Goal: Contribute content: Contribute content

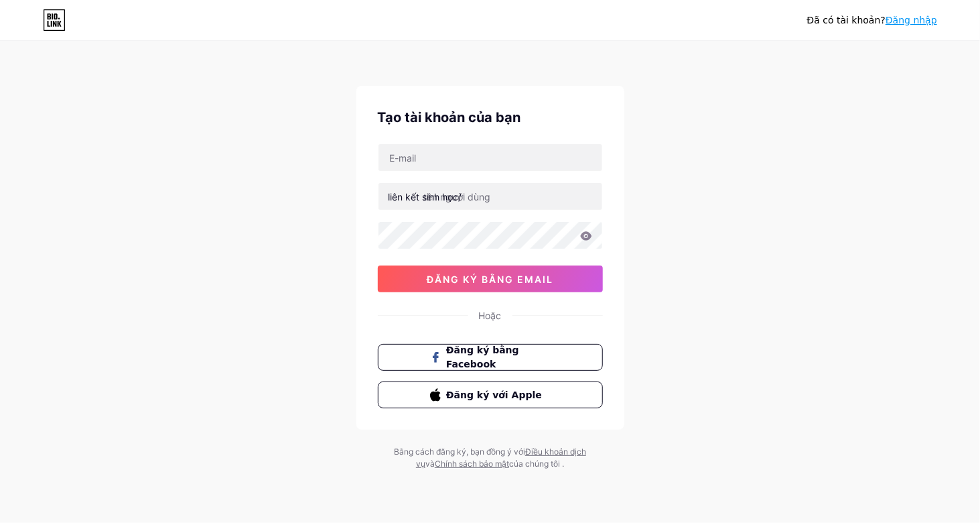
click at [854, 23] on font "Đã có tài khoản?" at bounding box center [846, 20] width 78 height 11
click at [907, 20] on font "Đăng nhập" at bounding box center [912, 20] width 52 height 11
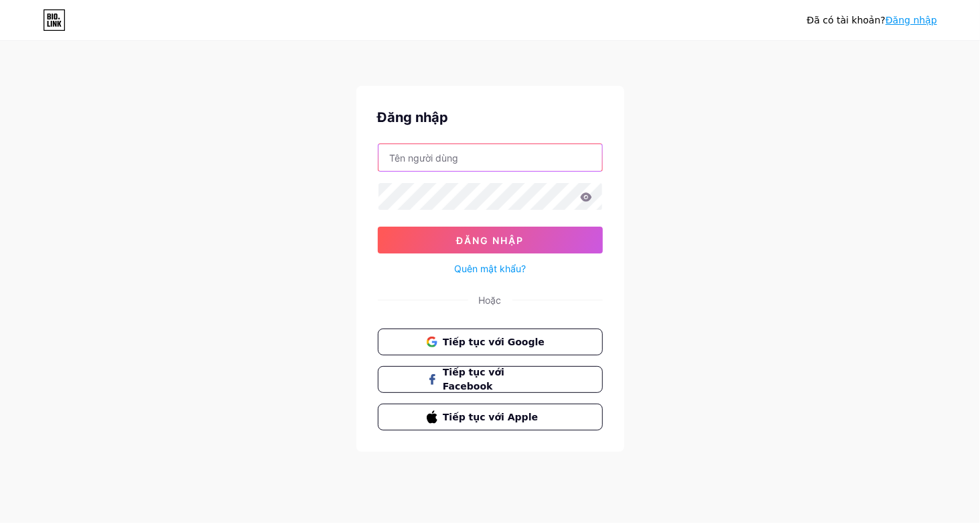
click at [513, 152] on input "text" at bounding box center [491, 157] width 224 height 27
type input "M"
click at [488, 345] on span "Tiếp tục với Google" at bounding box center [498, 341] width 112 height 14
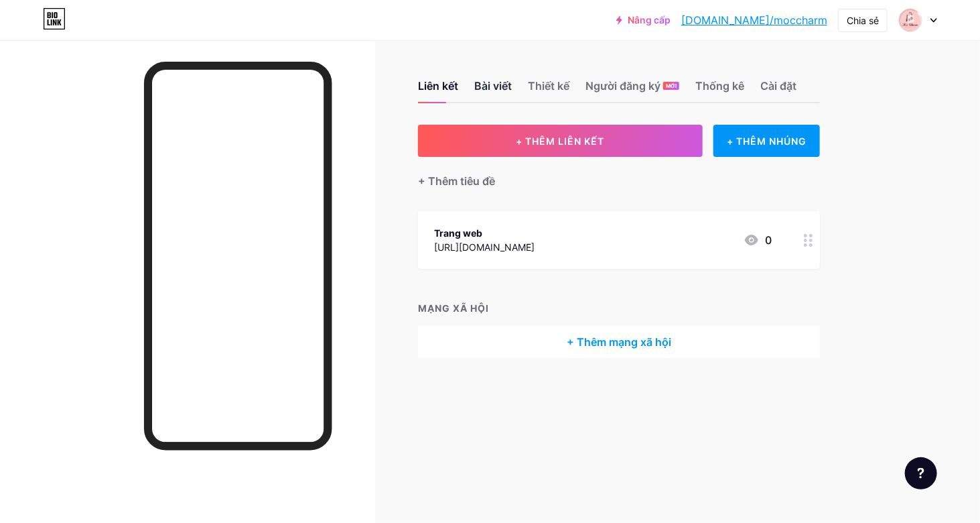
click at [498, 86] on font "Bài viết" at bounding box center [493, 85] width 38 height 13
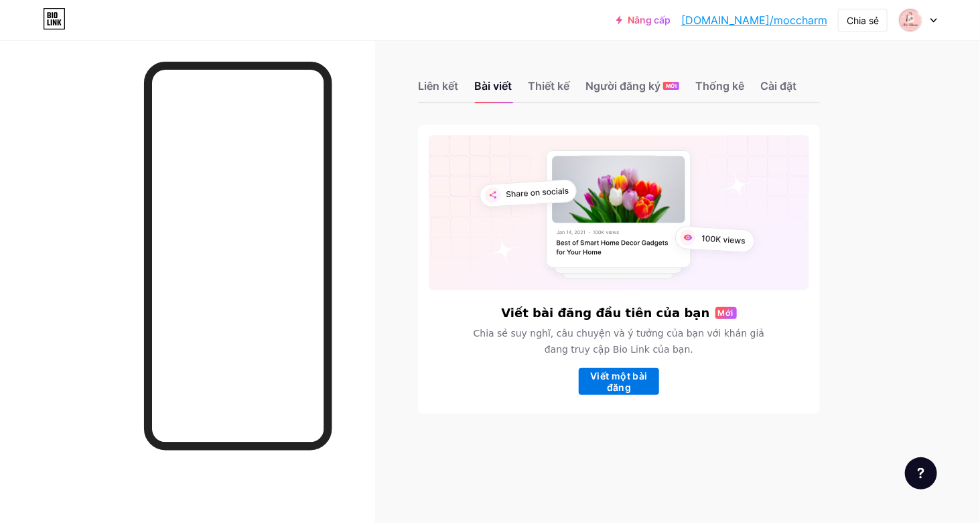
click at [633, 385] on font "Viết một bài đăng" at bounding box center [619, 381] width 80 height 23
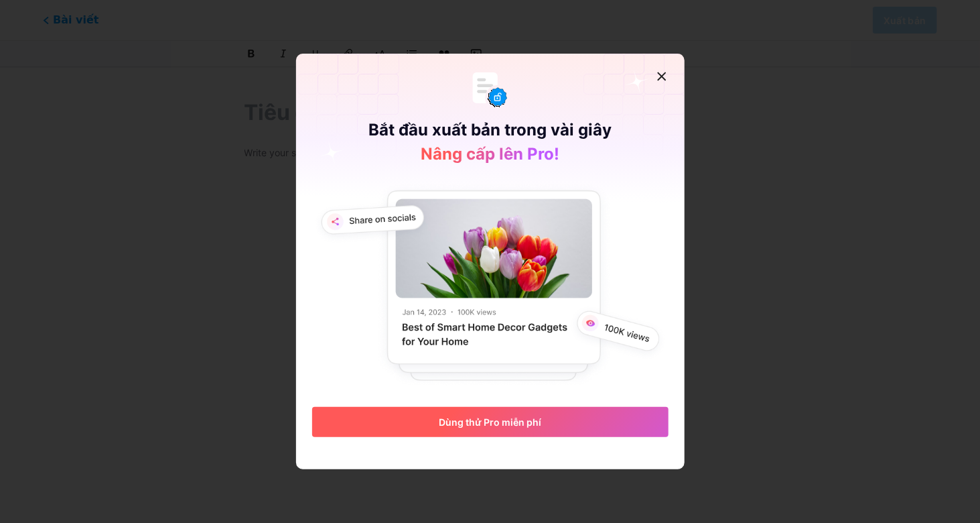
click at [523, 428] on button "Dùng thử Pro miễn phí" at bounding box center [490, 422] width 356 height 30
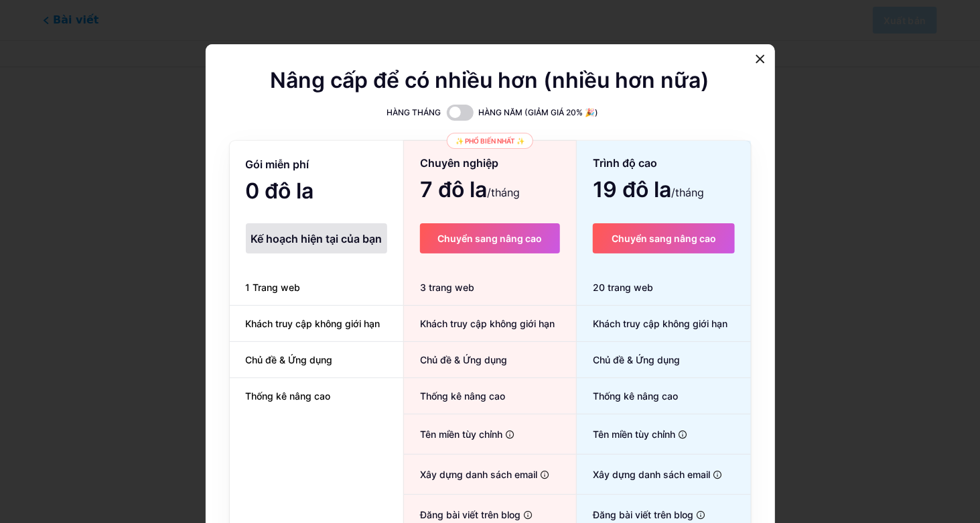
click at [284, 176] on span "Gói miễn phí" at bounding box center [278, 164] width 64 height 23
click at [322, 240] on font "Kế hoạch hiện tại của bạn" at bounding box center [316, 238] width 131 height 13
click at [314, 328] on font "Khách truy cập không giới hạn" at bounding box center [313, 323] width 135 height 11
click at [332, 370] on li "Chủ đề & Ứng dụng" at bounding box center [317, 360] width 174 height 36
click at [324, 418] on div "Gói miễn phí 0 đô la /tháng Kế hoạch hiện tại của bạn 1 Trang web Khách truy cậ…" at bounding box center [317, 378] width 174 height 473
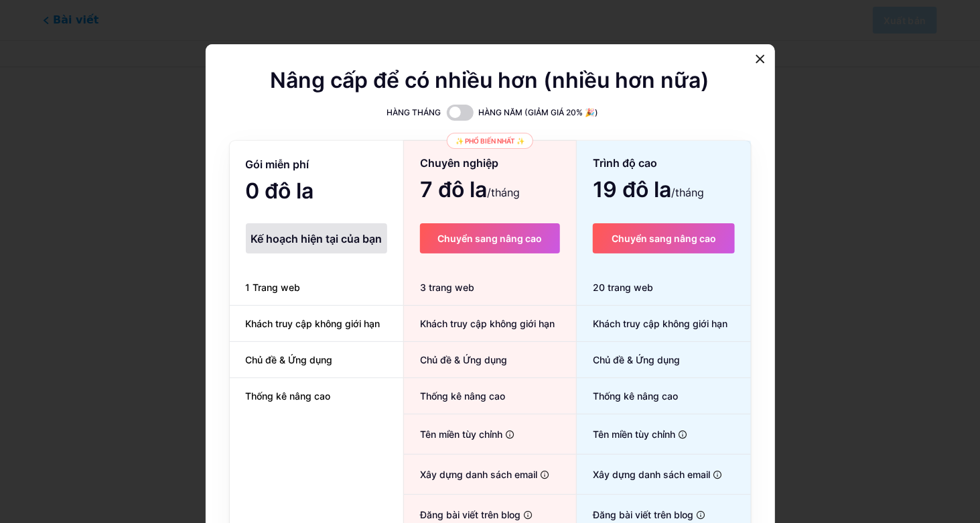
click at [285, 252] on div "Kế hoạch hiện tại của bạn" at bounding box center [316, 238] width 141 height 30
click at [311, 179] on div "Gói miễn phí 0 đô la /tháng Kế hoạch hiện tại của bạn 1 Trang web Khách truy cậ…" at bounding box center [317, 378] width 174 height 473
click at [296, 292] on span "1 Trang web" at bounding box center [273, 287] width 87 height 14
click at [274, 287] on font "1 Trang web" at bounding box center [273, 286] width 55 height 11
click at [459, 111] on span at bounding box center [460, 113] width 27 height 16
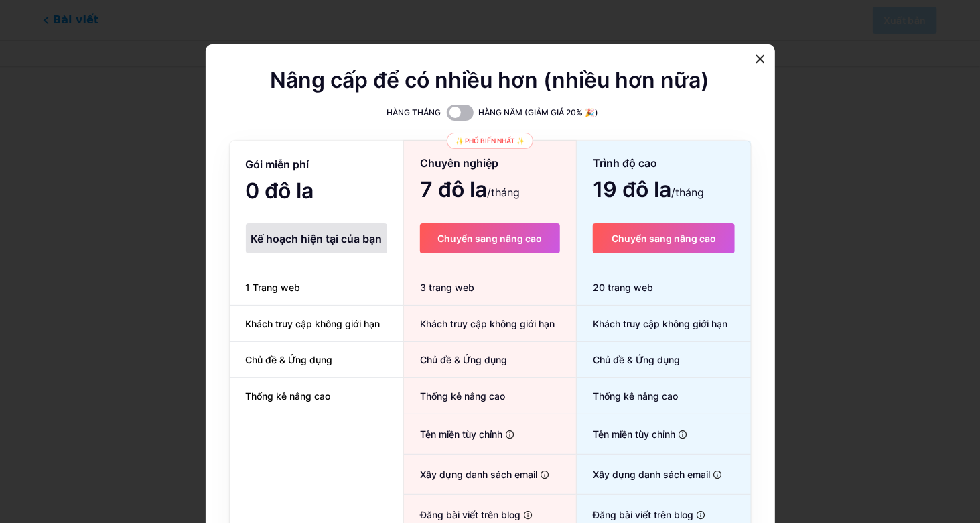
click at [447, 116] on input "checkbox" at bounding box center [447, 116] width 0 height 0
drag, startPoint x: 310, startPoint y: 243, endPoint x: 302, endPoint y: 230, distance: 15.6
click at [306, 238] on font "Kế hoạch hiện tại của bạn" at bounding box center [316, 238] width 131 height 13
click at [269, 178] on div "Gói miễn phí 0 đô la /tháng Kế hoạch hiện tại của bạn 1 Trang web Khách truy cậ…" at bounding box center [317, 378] width 174 height 473
click at [758, 58] on icon at bounding box center [760, 59] width 7 height 7
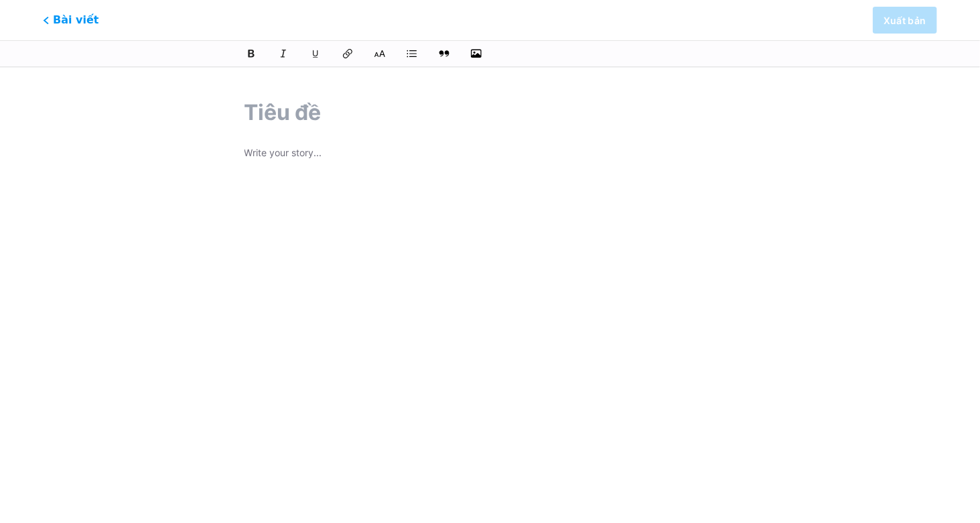
click at [324, 148] on p at bounding box center [491, 154] width 492 height 19
click at [289, 105] on input "text" at bounding box center [491, 112] width 492 height 32
type input "k"
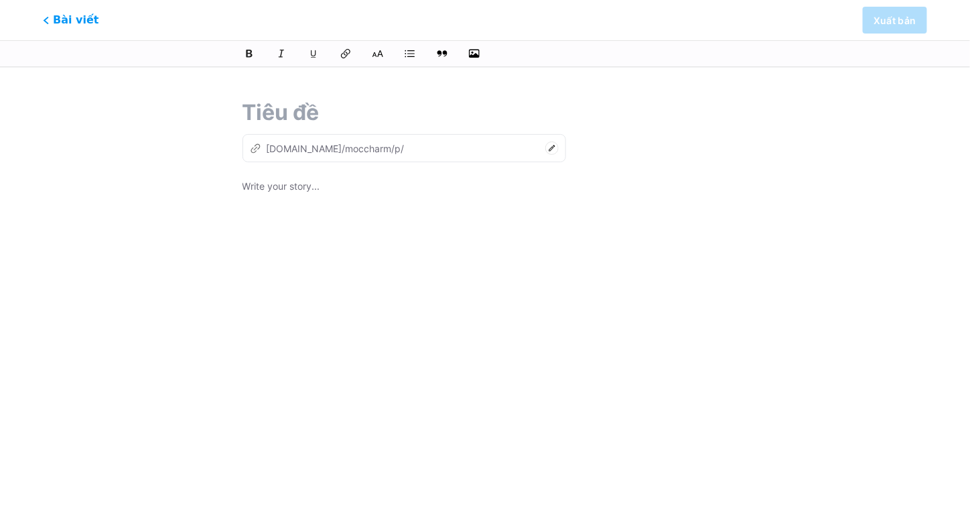
type input "k"
click at [55, 22] on font "Bài viết" at bounding box center [76, 20] width 50 height 14
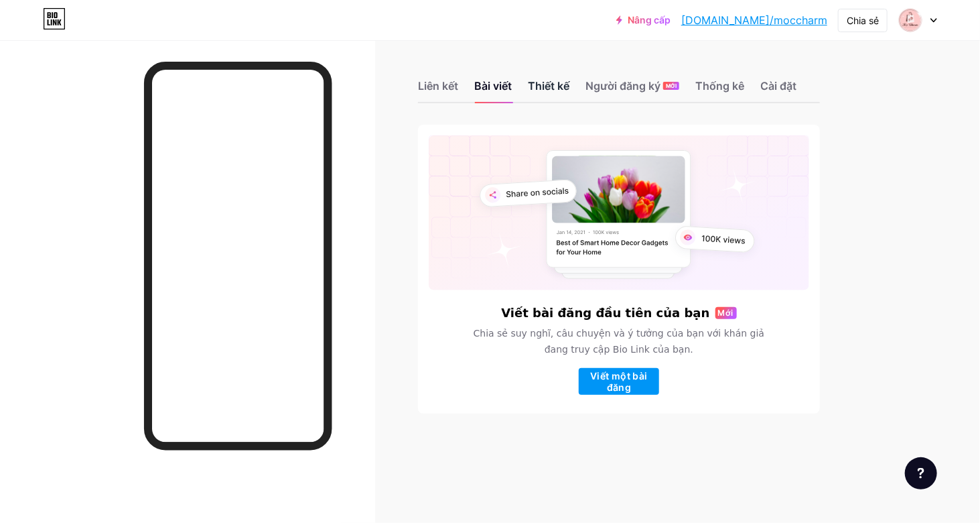
click at [559, 96] on div "Thiết kế" at bounding box center [549, 90] width 42 height 24
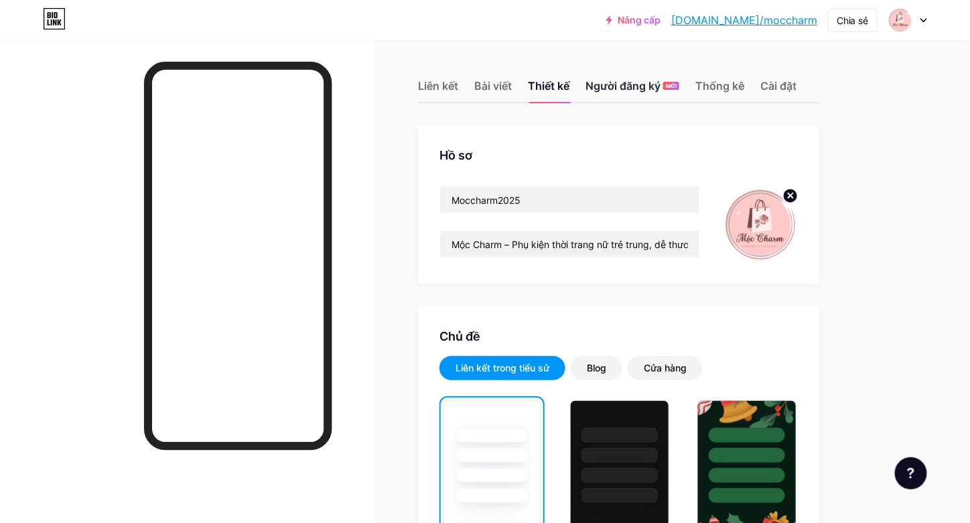
click at [621, 90] on font "Người đăng ký" at bounding box center [623, 85] width 75 height 13
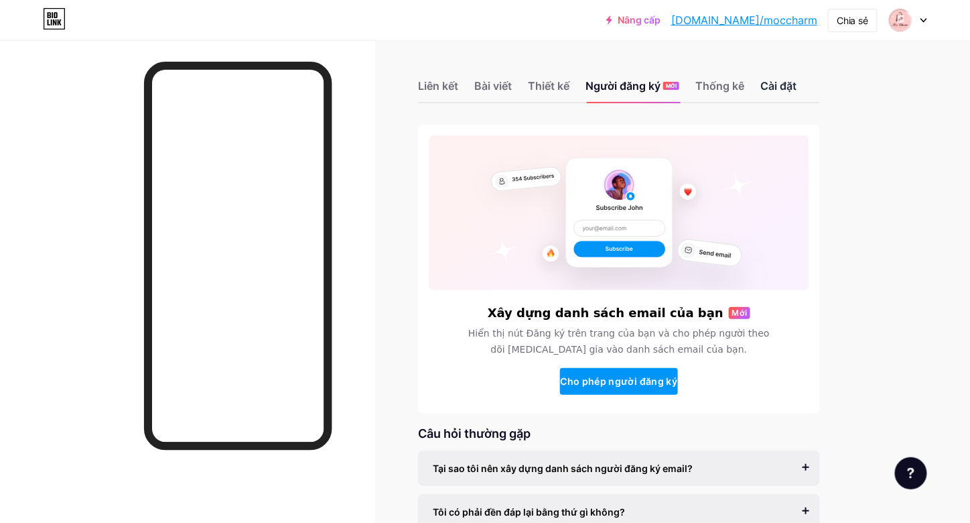
click at [783, 84] on font "Cài đặt" at bounding box center [779, 85] width 36 height 13
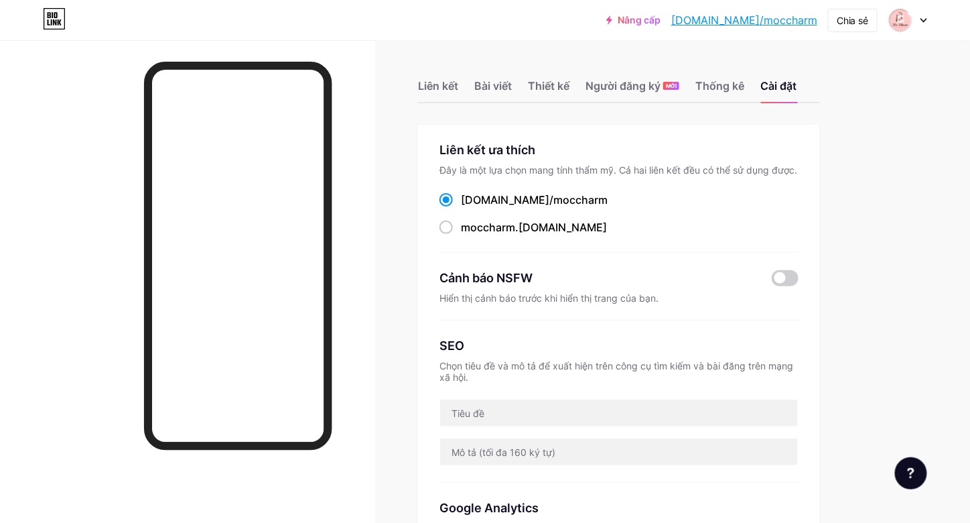
scroll to position [67, 0]
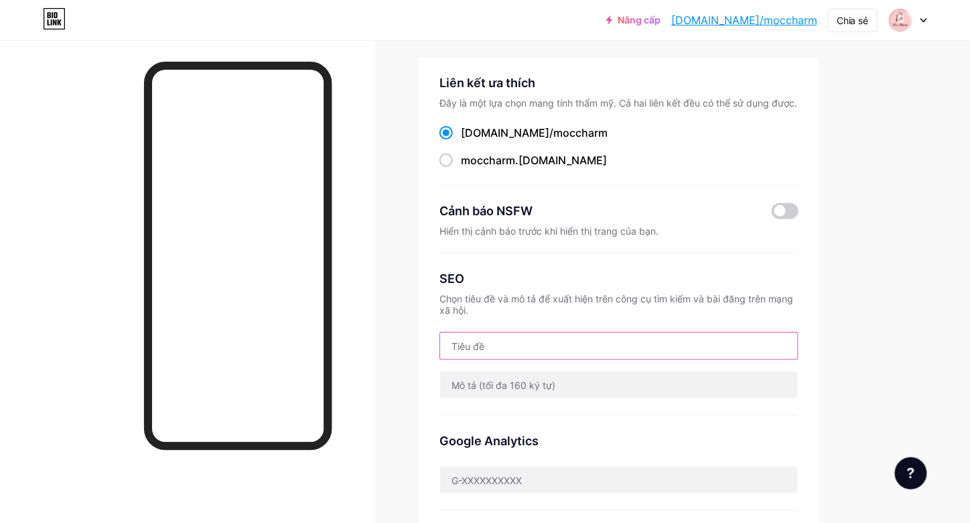
click at [512, 351] on input "text" at bounding box center [619, 345] width 358 height 27
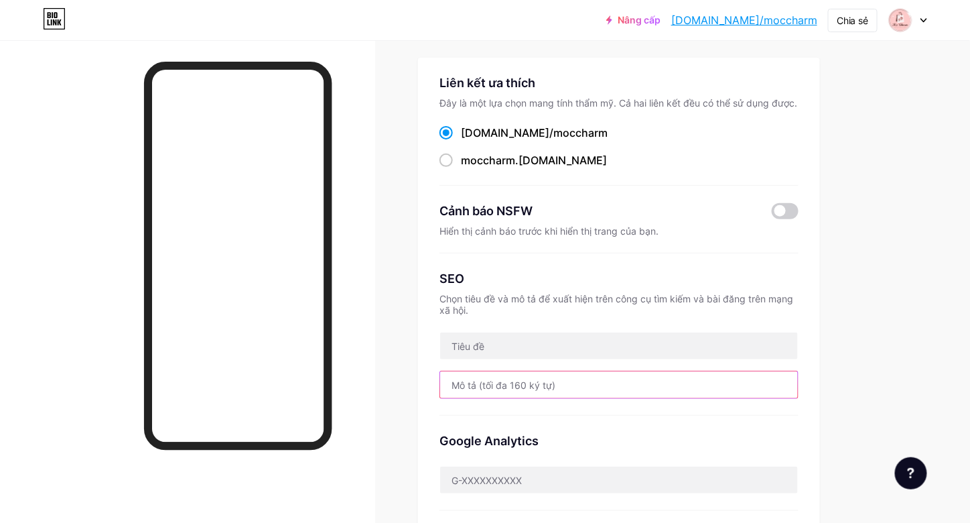
click at [500, 393] on input "text" at bounding box center [619, 384] width 358 height 27
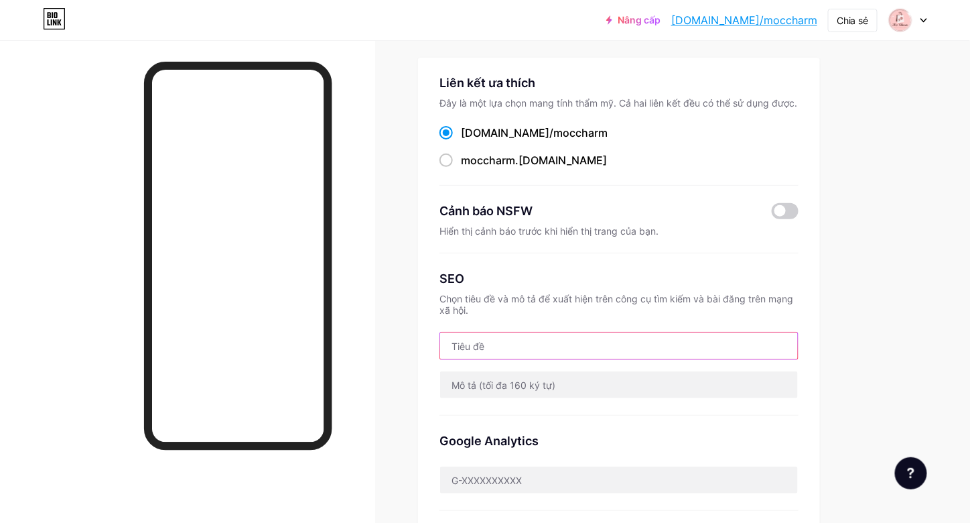
click at [520, 348] on input "text" at bounding box center [619, 345] width 358 height 27
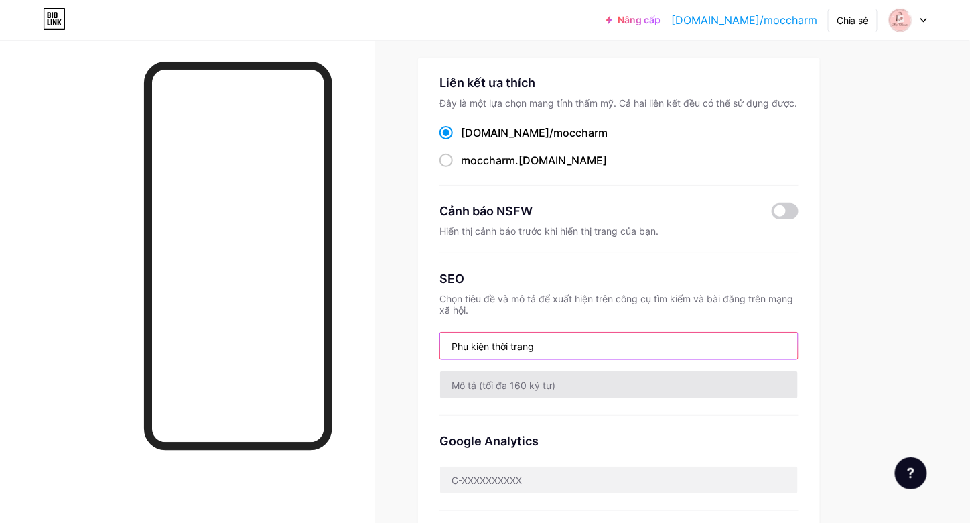
type input "Phụ kiện thời trang"
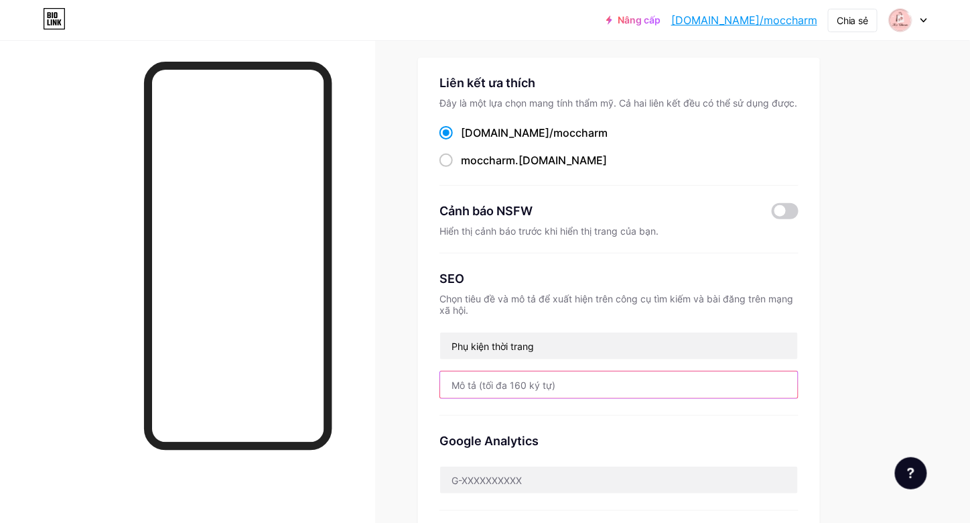
click at [521, 381] on input "text" at bounding box center [619, 384] width 358 height 27
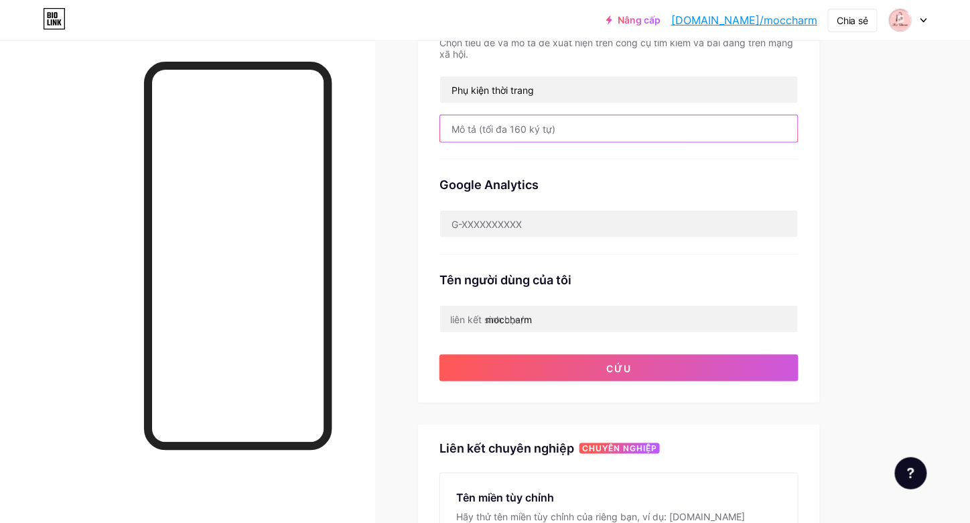
scroll to position [402, 0]
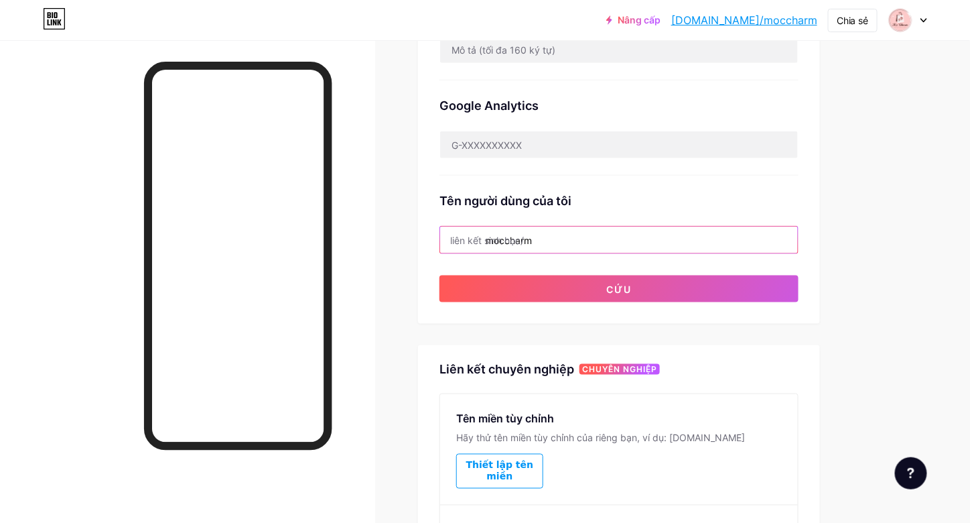
click at [563, 232] on input "moccharm" at bounding box center [619, 239] width 358 height 27
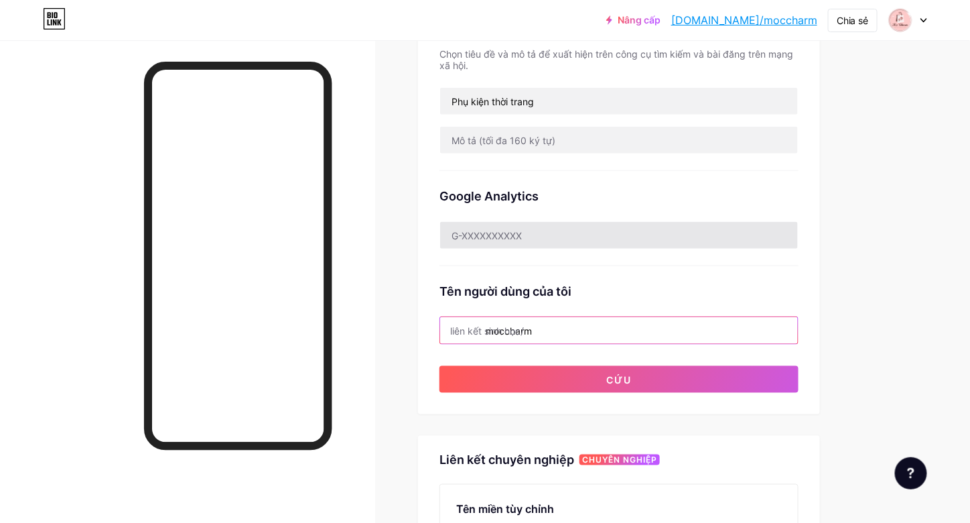
scroll to position [178, 0]
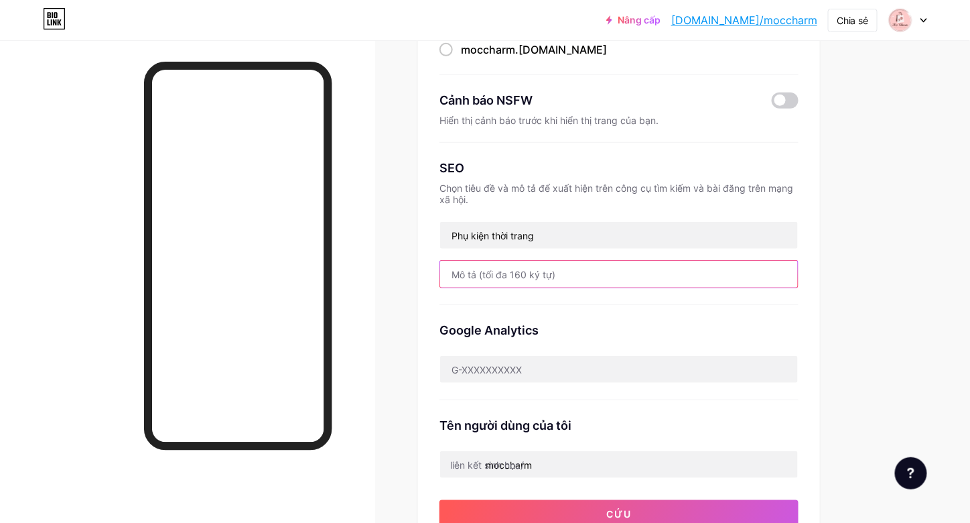
click at [544, 271] on input "text" at bounding box center [619, 274] width 358 height 27
paste input "Mộc Charm – Phụ kiện thời trang nữ trẻ trung, dễ thương, đậm chất Hàn. Đa dạng …"
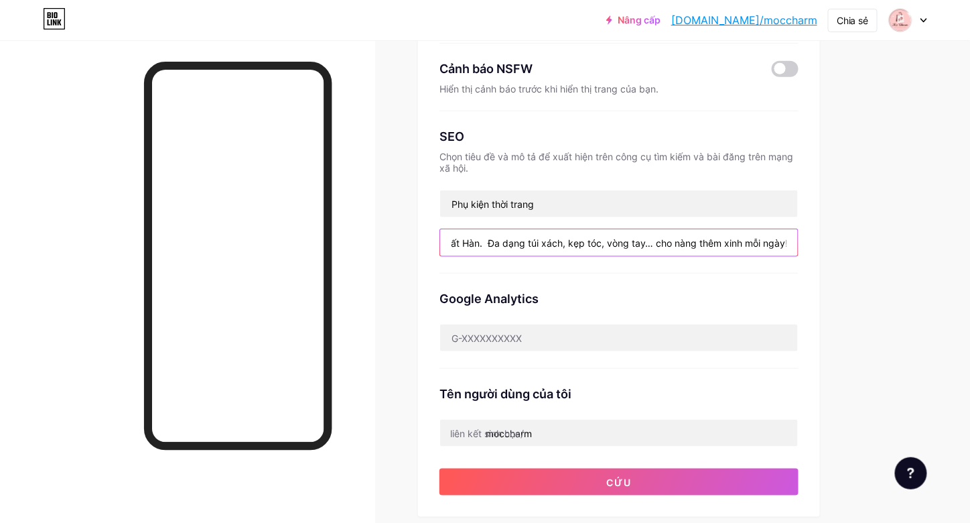
scroll to position [245, 0]
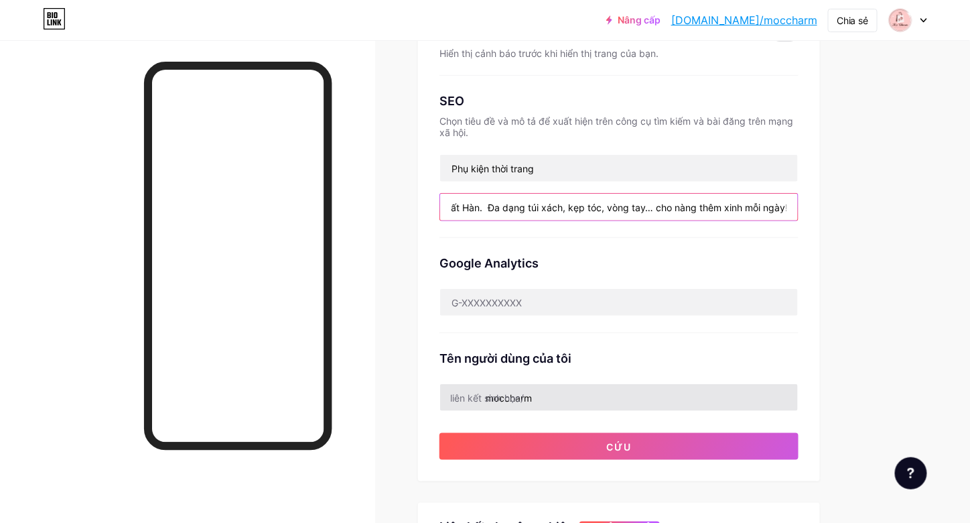
type input "Mộc Charm – Phụ kiện thời trang nữ trẻ trung, dễ thương, đậm chất Hàn. Đa dạng …"
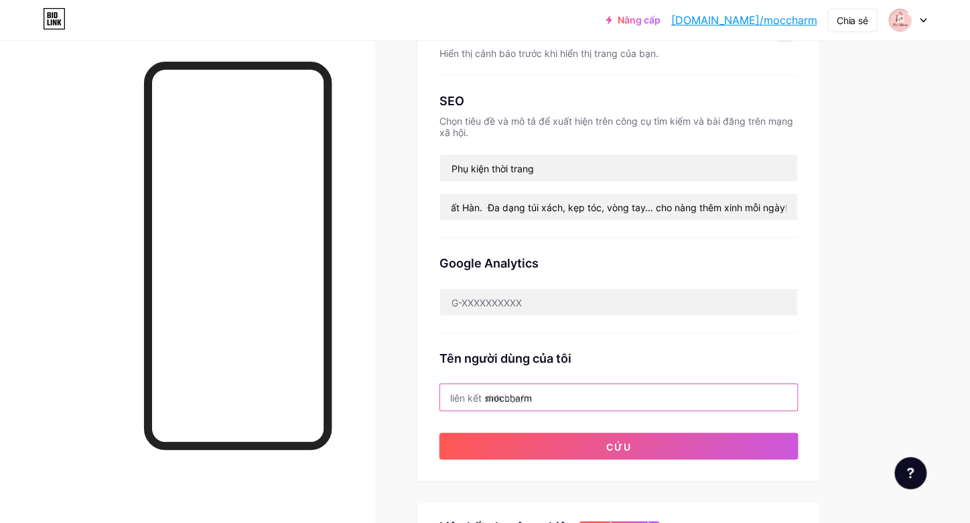
scroll to position [0, 0]
click at [616, 395] on input "moccharm" at bounding box center [619, 397] width 358 height 27
type input "m"
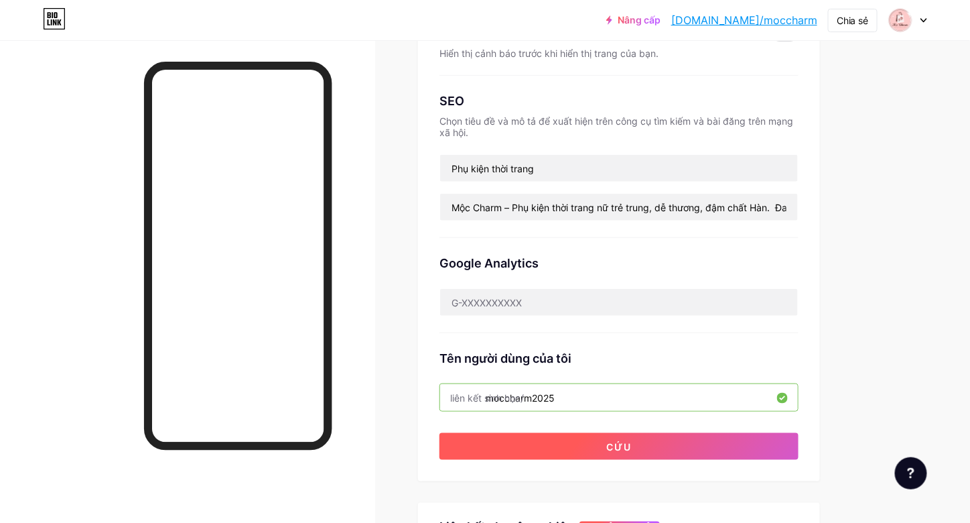
type input "moccharm2025"
click at [647, 446] on button "Cứu" at bounding box center [619, 446] width 359 height 27
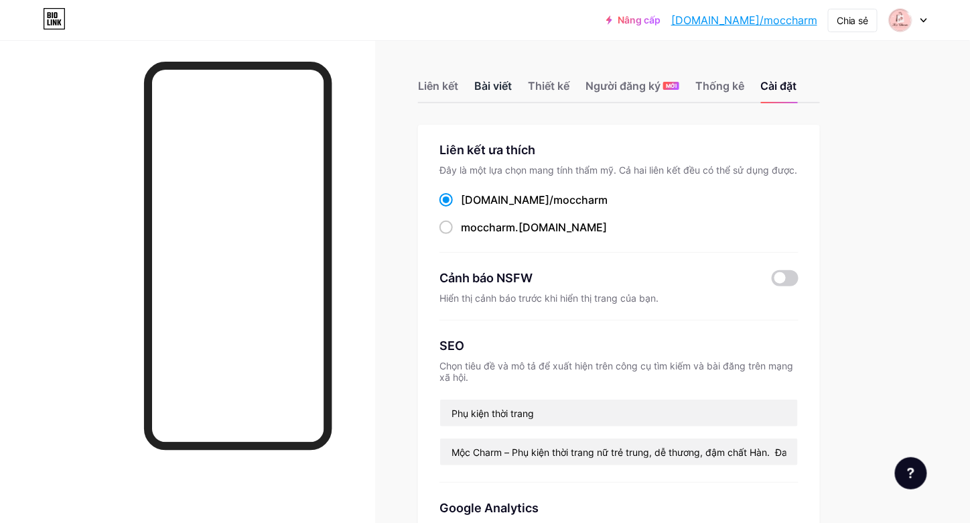
click at [495, 90] on font "Bài viết" at bounding box center [493, 85] width 38 height 13
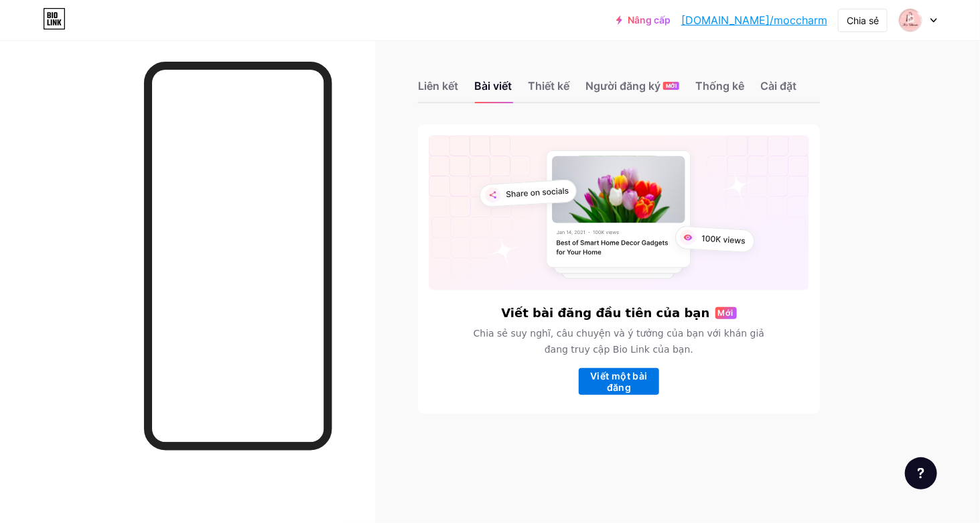
click at [608, 379] on font "Viết một bài đăng" at bounding box center [618, 381] width 57 height 23
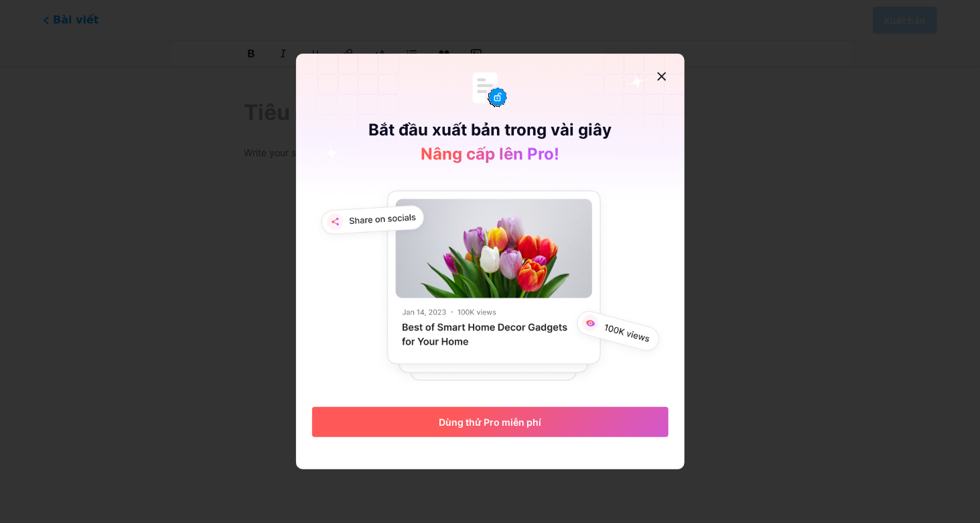
click at [505, 417] on font "Dùng thử Pro miễn phí" at bounding box center [490, 421] width 103 height 11
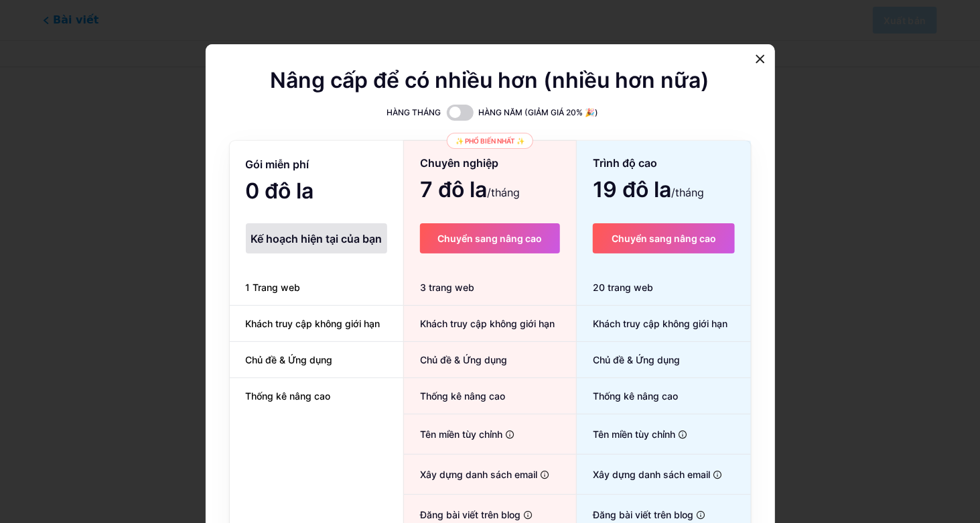
click at [340, 241] on font "Kế hoạch hiện tại của bạn" at bounding box center [316, 238] width 131 height 13
click at [453, 112] on span at bounding box center [460, 113] width 27 height 16
click at [447, 116] on input "checkbox" at bounding box center [447, 116] width 0 height 0
click at [332, 250] on div "Kế hoạch hiện tại của bạn" at bounding box center [316, 238] width 141 height 30
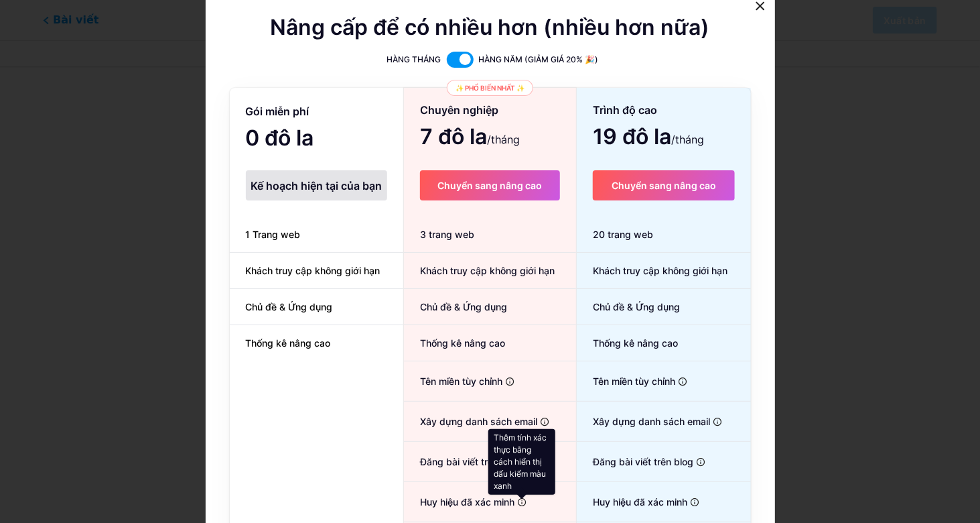
scroll to position [115, 0]
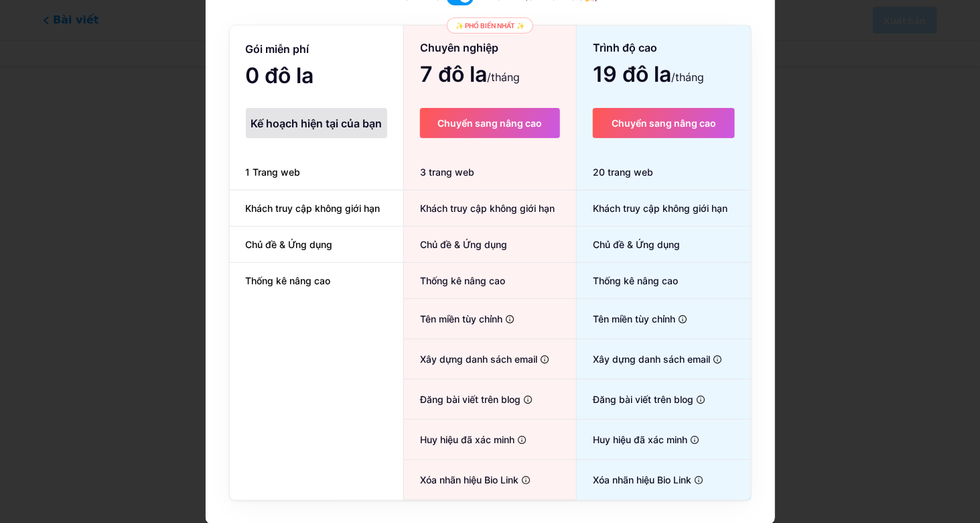
click at [272, 178] on font "1 Trang web" at bounding box center [273, 171] width 55 height 11
click at [298, 210] on font "Khách truy cập không giới hạn" at bounding box center [313, 207] width 135 height 11
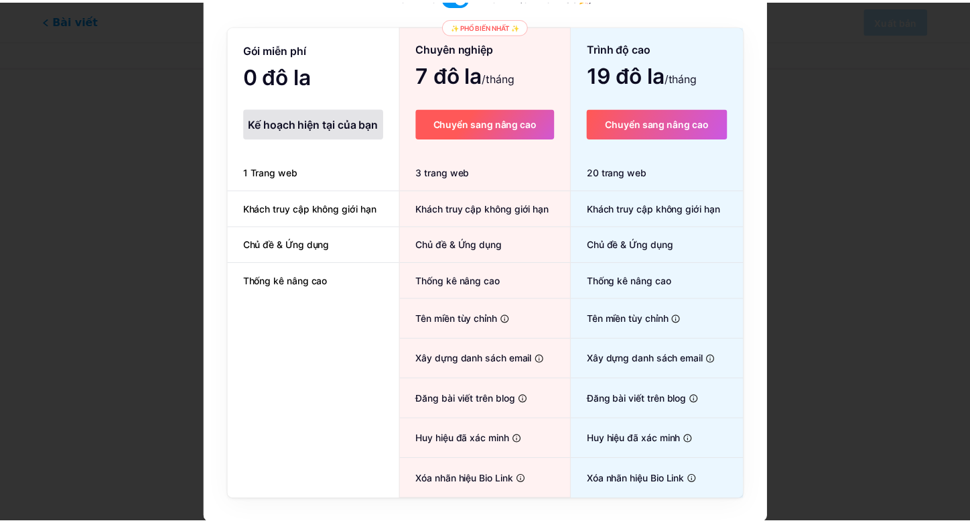
scroll to position [0, 0]
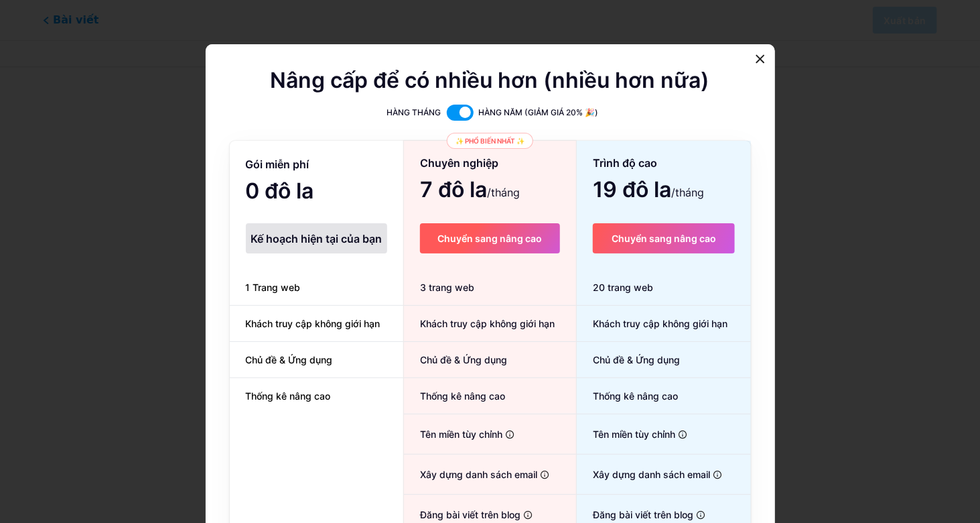
click at [531, 234] on font "Chuyển sang nâng cao" at bounding box center [490, 238] width 105 height 11
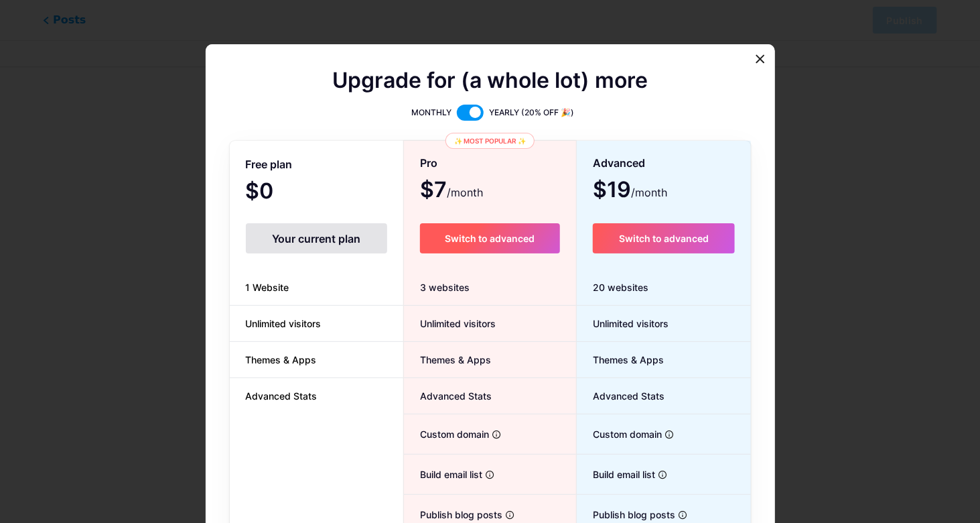
click at [844, 201] on div at bounding box center [490, 261] width 980 height 523
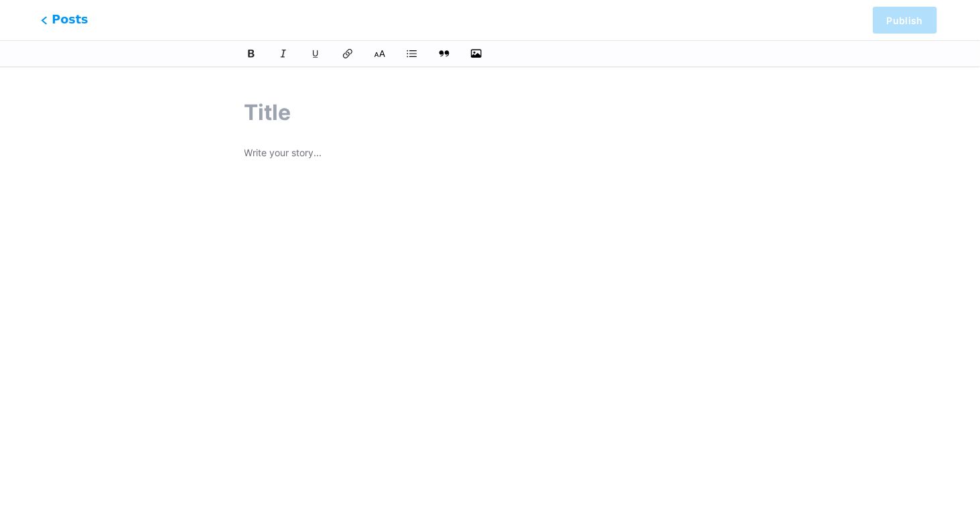
click at [44, 23] on icon at bounding box center [44, 20] width 7 height 8
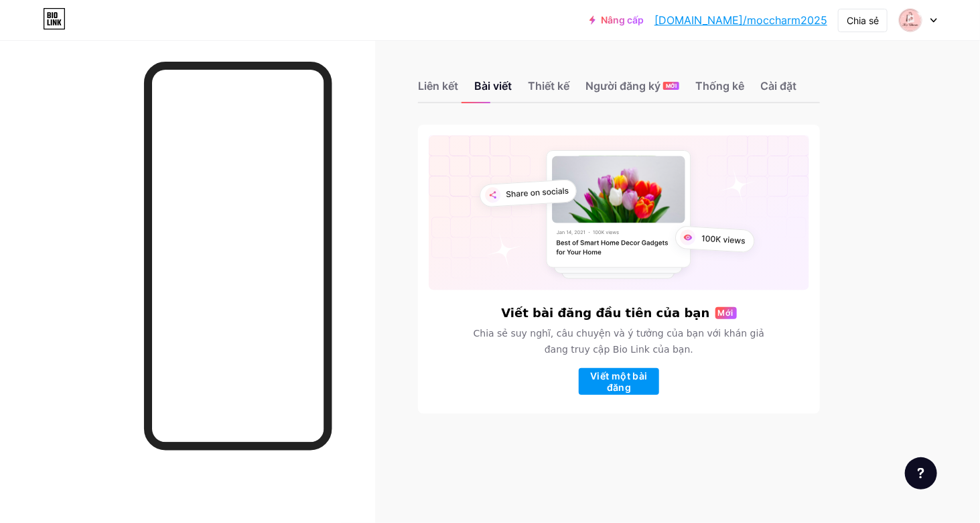
click at [947, 229] on div "Nâng cấp bio.link/moccha... bio.link/moccharm2025 Chia sẻ Chuyển đổi tài khoản …" at bounding box center [490, 261] width 980 height 523
click at [856, 220] on div "Liên kết Bài viết Thiết kế Người đăng ký MỚI Thống kê Cài đặt Viết bài đăng đầu…" at bounding box center [438, 260] width 876 height 440
click at [635, 381] on font "Viết một bài đăng" at bounding box center [619, 381] width 80 height 23
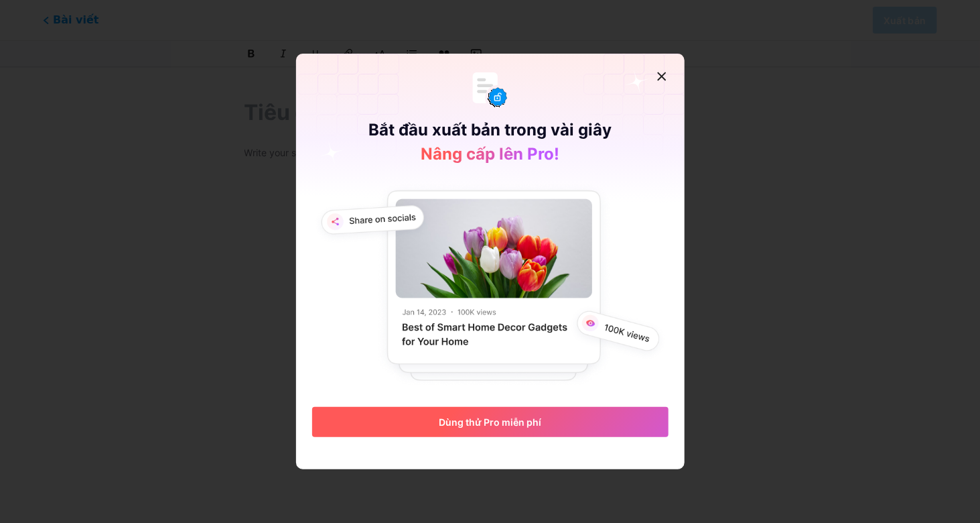
click at [479, 426] on font "Dùng thử Pro miễn phí" at bounding box center [490, 421] width 103 height 11
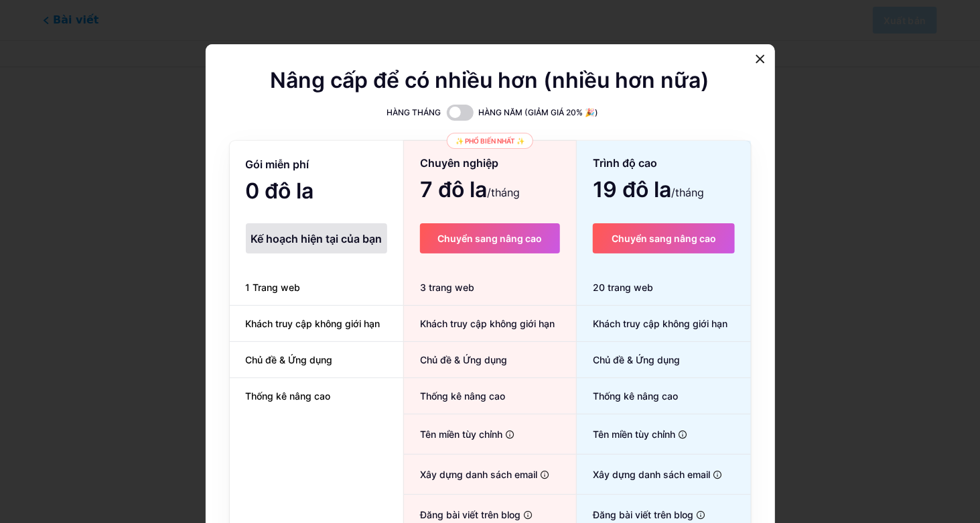
click at [326, 241] on font "Kế hoạch hiện tại của bạn" at bounding box center [316, 238] width 131 height 13
click at [757, 63] on icon at bounding box center [760, 59] width 7 height 7
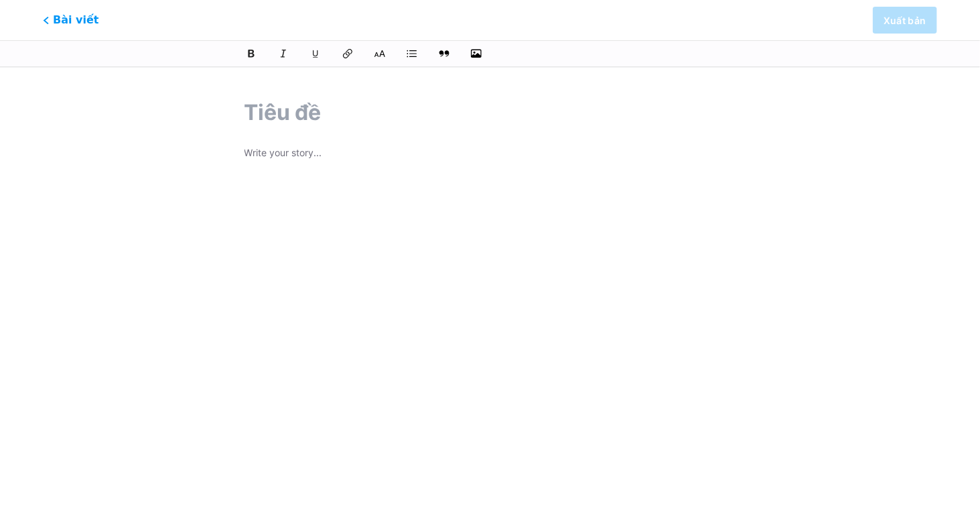
click at [562, 99] on input "text" at bounding box center [491, 112] width 492 height 32
type input "Kính mắt"
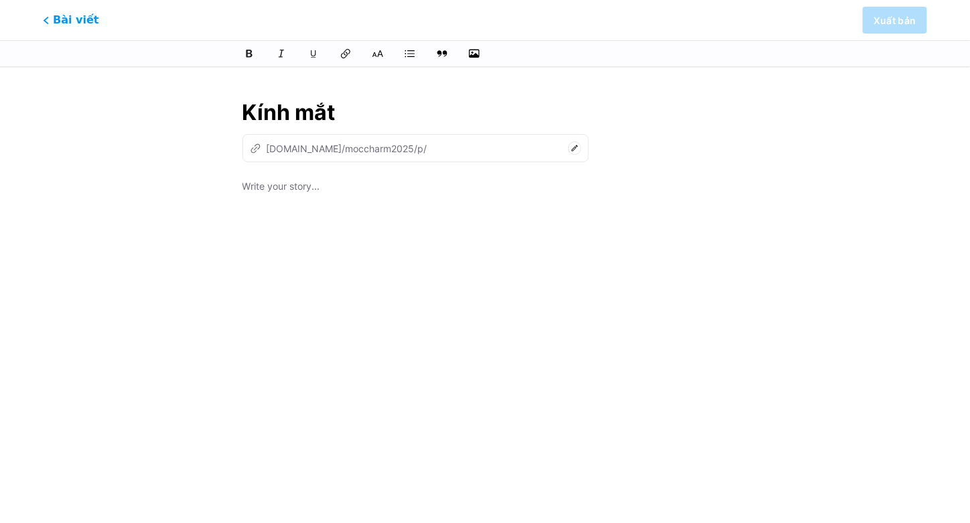
type input "kinh-mat"
type input "Kính mắt"
click at [322, 184] on p at bounding box center [486, 187] width 486 height 19
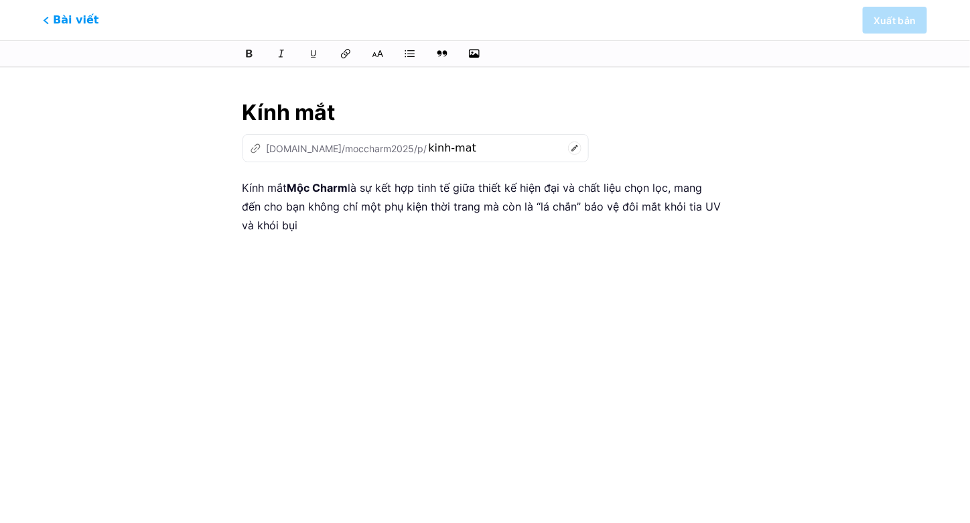
click at [312, 249] on div "Kính mắt Mộc Charm là sự kết hợp tinh tế giữa thiết kế hiện đại và chất liệu ch…" at bounding box center [486, 345] width 486 height 335
click at [344, 55] on icon at bounding box center [345, 53] width 13 height 13
click at [345, 61] on button at bounding box center [346, 54] width 20 height 20
drag, startPoint x: 387, startPoint y: 218, endPoint x: 338, endPoint y: 184, distance: 59.5
click at [386, 218] on p "Kính mắt Mộc Charm là sự kết hợp tinh tế giữa thiết kế hiện đại và chất liệu ch…" at bounding box center [486, 206] width 486 height 56
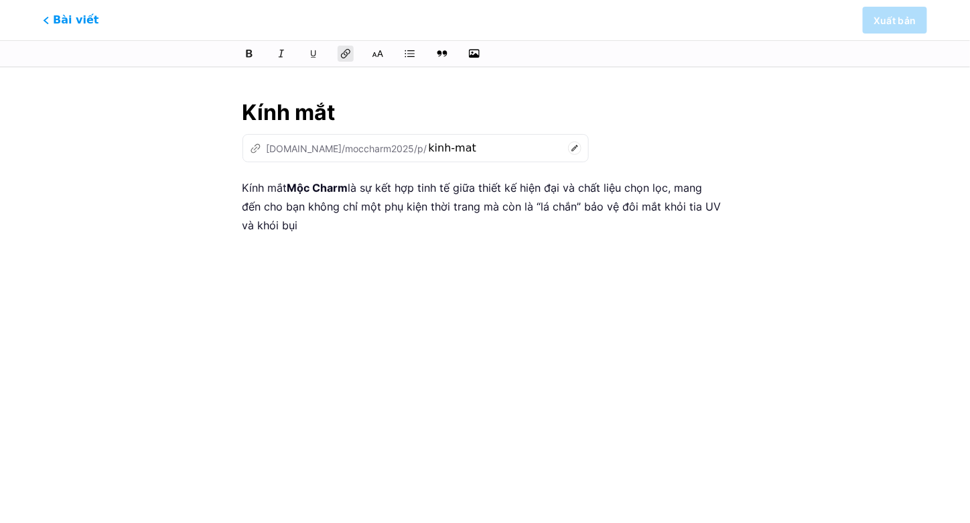
click at [332, 189] on strong "Mộc Charm" at bounding box center [317, 187] width 61 height 13
click at [568, 148] on icon at bounding box center [574, 147] width 13 height 13
drag, startPoint x: 467, startPoint y: 149, endPoint x: 381, endPoint y: 150, distance: 85.8
click at [381, 150] on div "z bio.link/moccharm2025/p/ kinh-mat" at bounding box center [409, 148] width 333 height 28
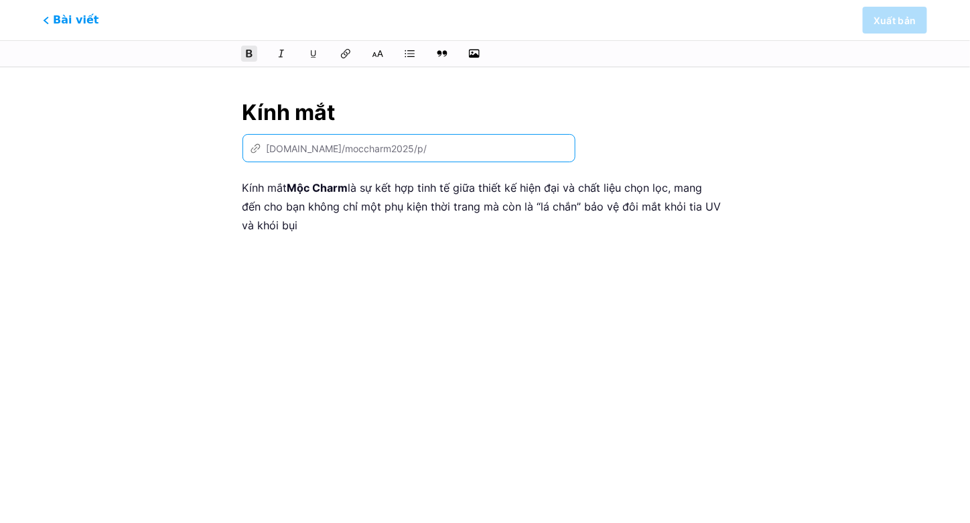
paste input "https://moccharm.com/kinh-mat/"
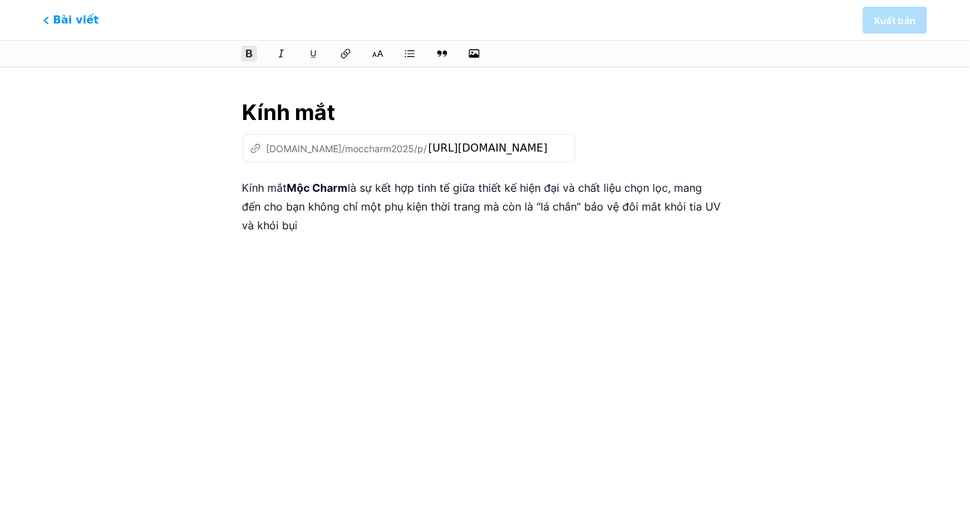
click at [381, 275] on div "Kính mắt Mộc Charm là sự kết hợp tinh tế giữa thiết kế hiện đại và chất liệu ch…" at bounding box center [486, 345] width 486 height 335
type input "httpsmoccharmcomkinh-mat"
